Goal: Task Accomplishment & Management: Complete application form

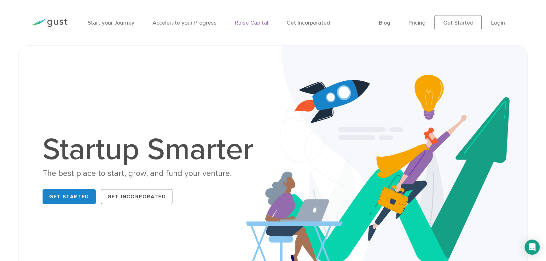
click at [237, 22] on link "Raise Capital" at bounding box center [251, 23] width 33 height 7
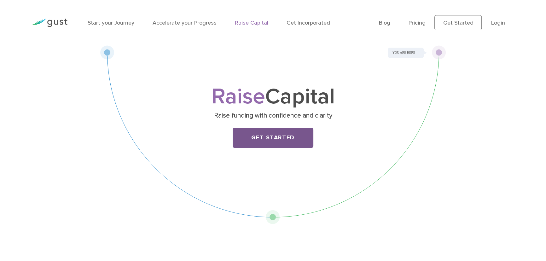
click at [282, 136] on link "Get Started" at bounding box center [273, 138] width 81 height 20
click at [505, 47] on div "Raise Capital Raise funding with confidence and clarity Get Started" at bounding box center [273, 134] width 546 height 179
click at [504, 26] on li "Login" at bounding box center [498, 23] width 14 height 9
click at [500, 22] on link "Login" at bounding box center [498, 23] width 14 height 7
